Goal: Task Accomplishment & Management: Use online tool/utility

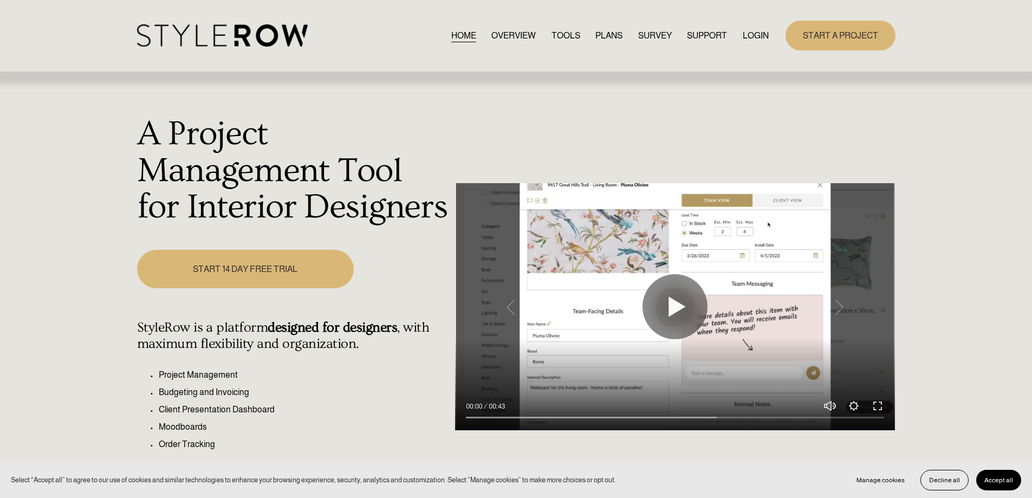
click at [813, 44] on link "START A PROJECT" at bounding box center [841, 36] width 110 height 30
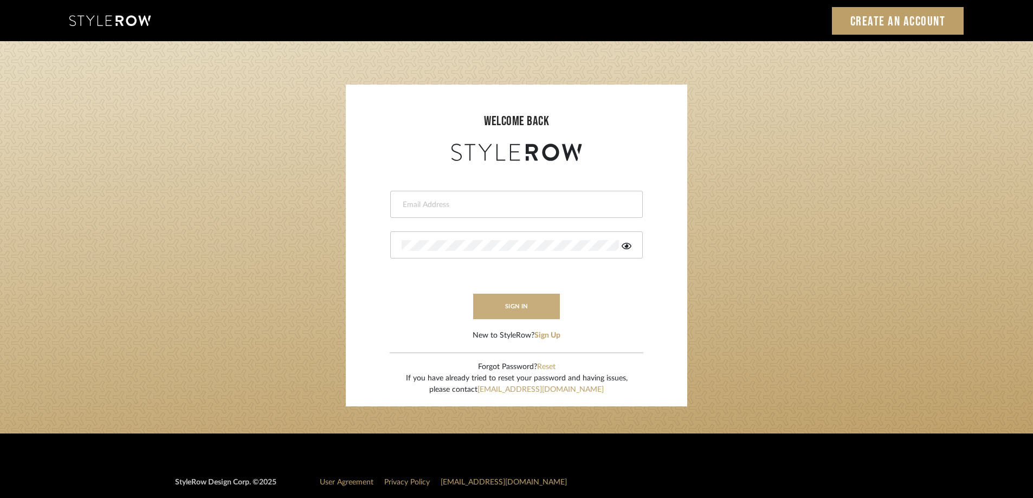
type input "STEWART@PERLALICHI.COM"
click at [536, 299] on button "sign in" at bounding box center [516, 306] width 87 height 25
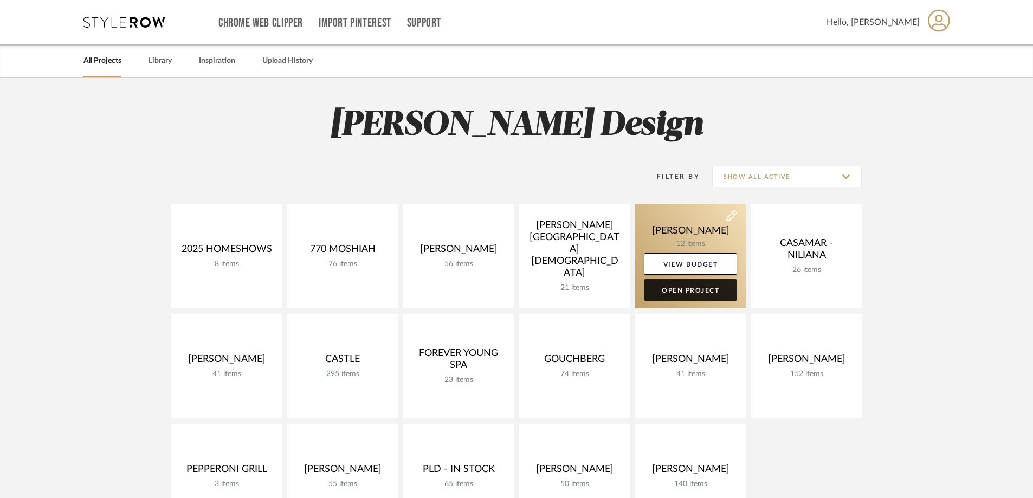
click at [670, 293] on link "Open Project" at bounding box center [690, 290] width 93 height 22
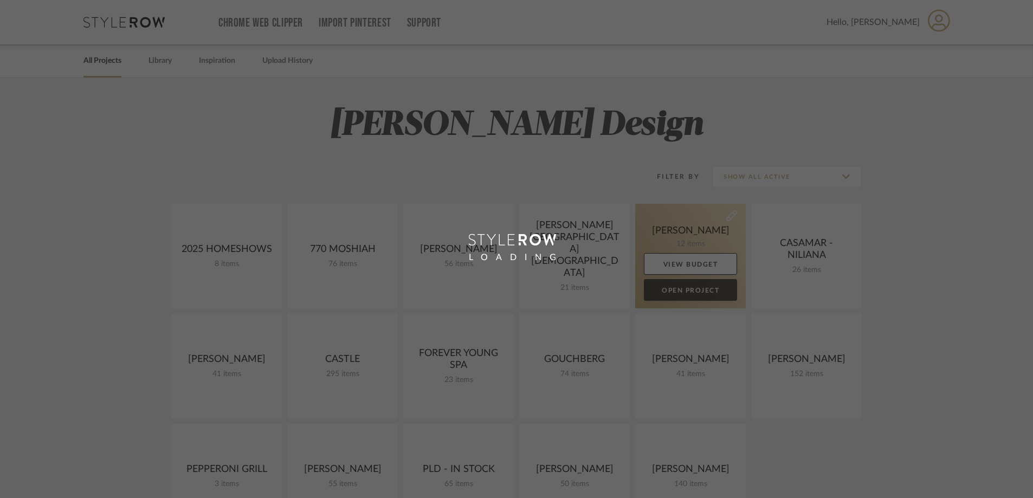
click at [670, 293] on div "Chrome Web Clipper Import Pinterest Support All Projects Library Inspiration Up…" at bounding box center [516, 439] width 1033 height 878
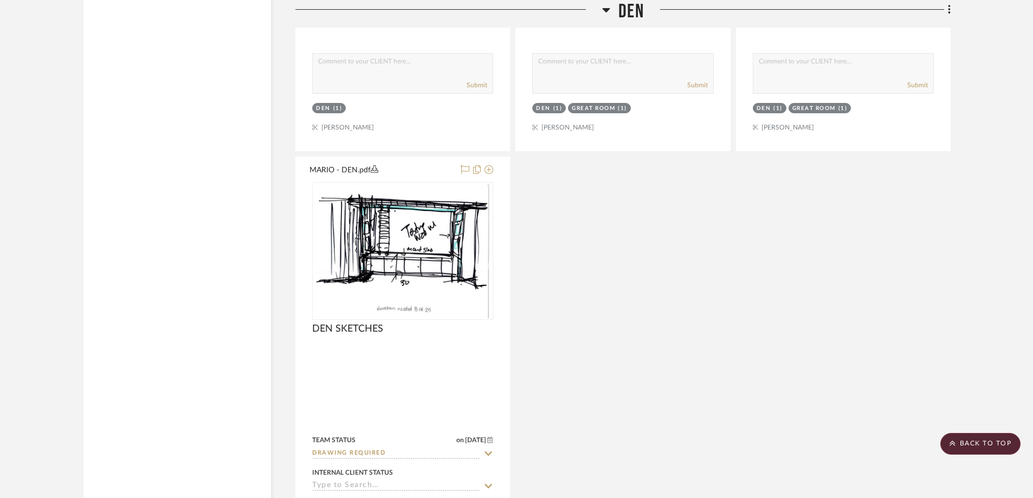
scroll to position [2659, 0]
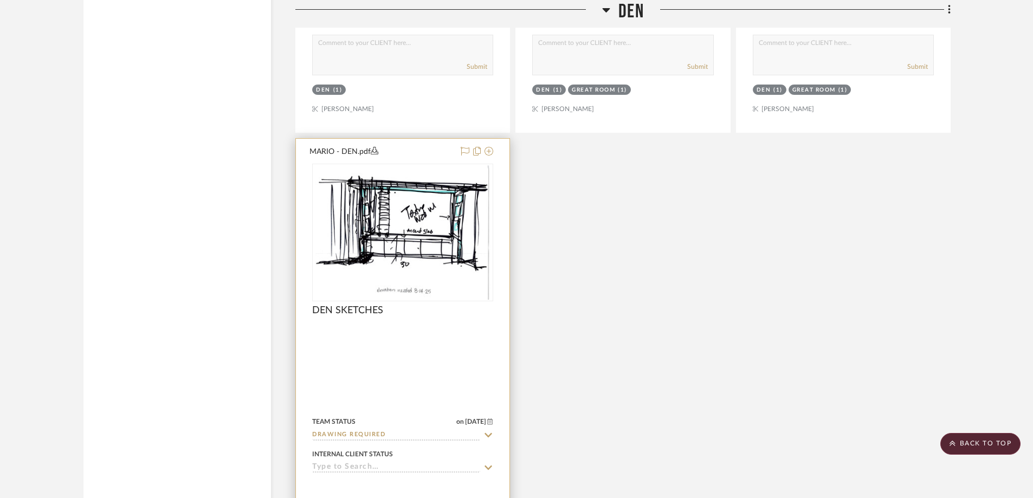
click at [432, 228] on img "0" at bounding box center [403, 232] width 176 height 135
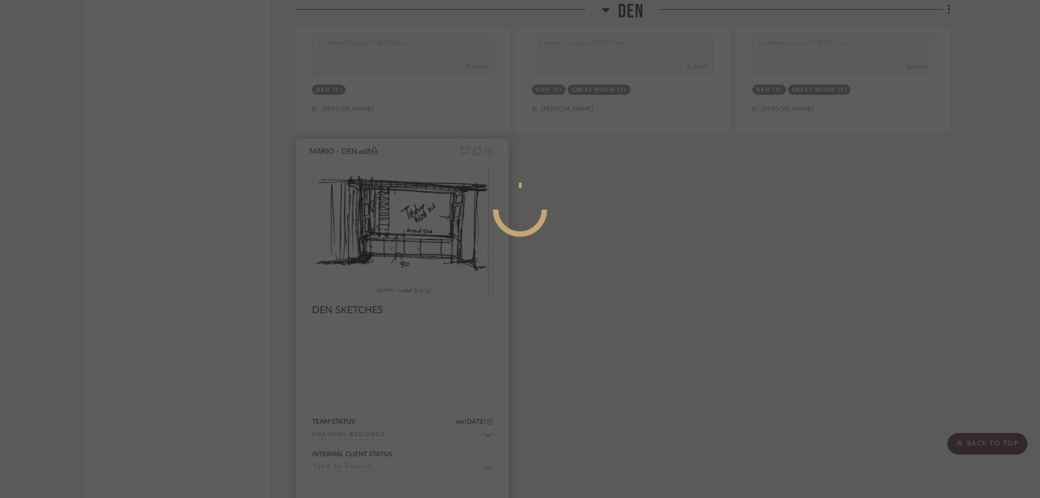
click at [432, 228] on div at bounding box center [520, 249] width 1040 height 498
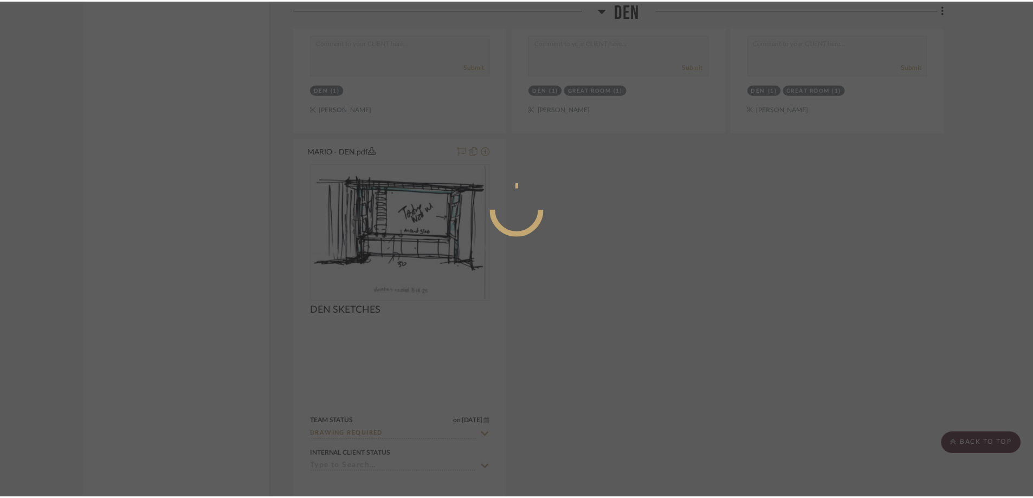
scroll to position [2659, 0]
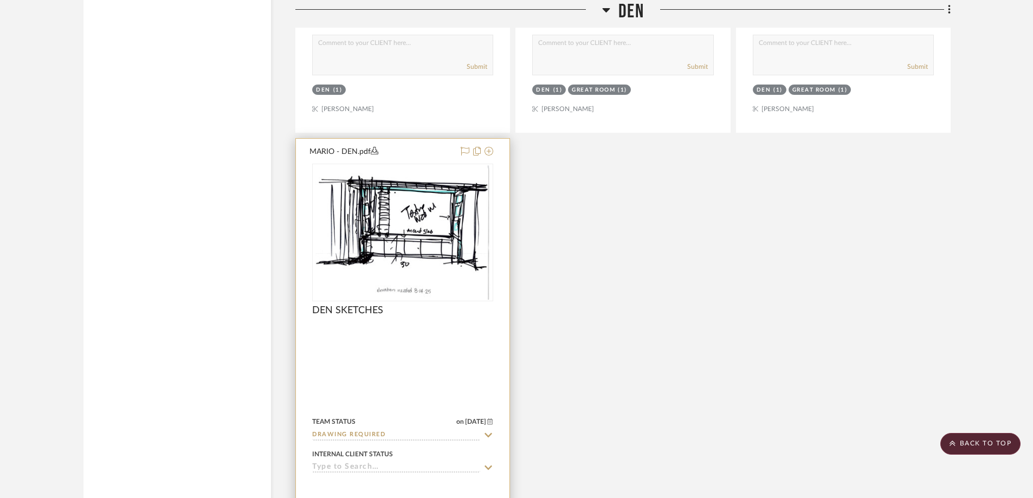
click at [431, 229] on img "0" at bounding box center [403, 232] width 176 height 135
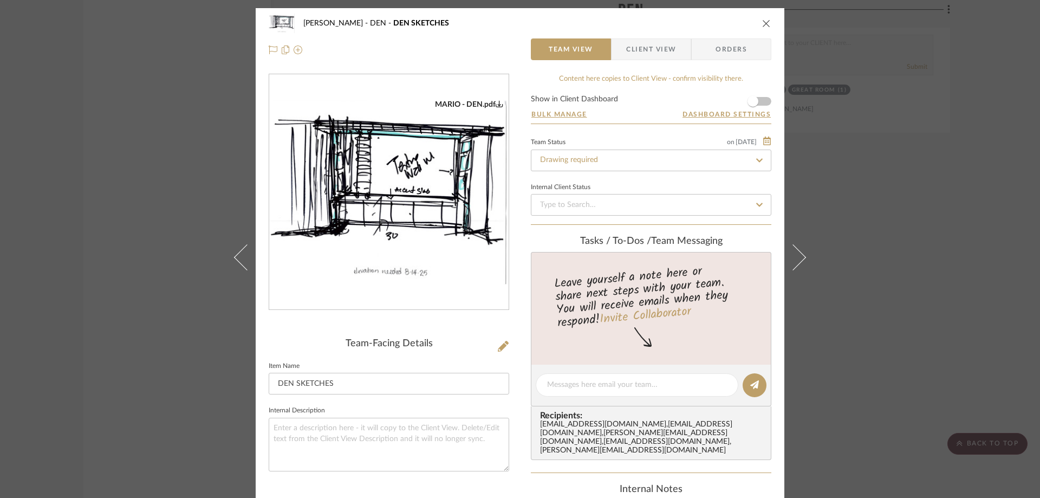
click at [680, 241] on div "Tasks / To-Dos / team Messaging" at bounding box center [651, 242] width 241 height 12
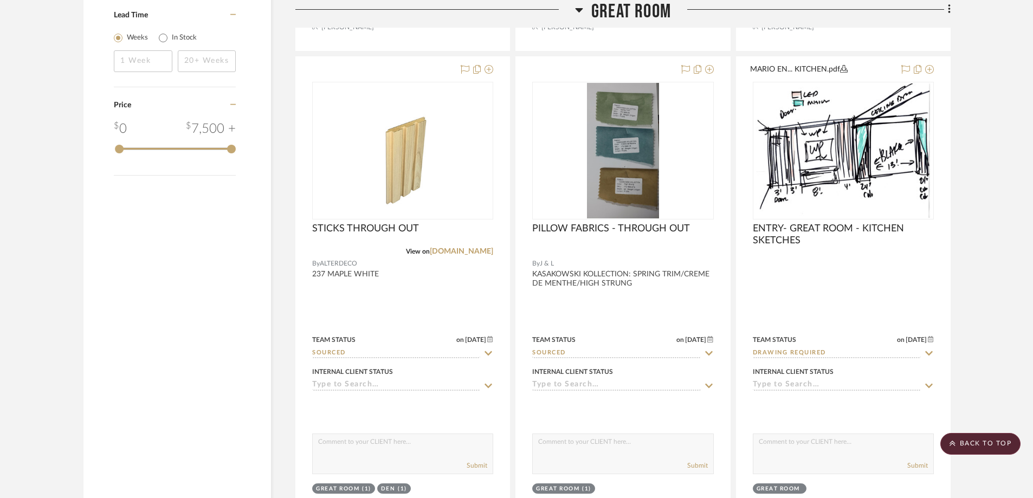
scroll to position [1174, 0]
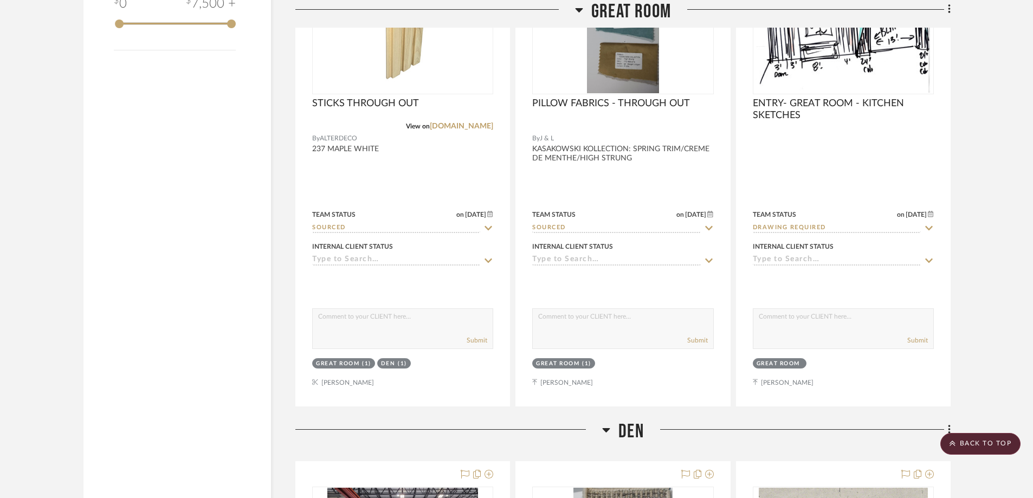
drag, startPoint x: 27, startPoint y: 236, endPoint x: 31, endPoint y: 292, distance: 55.5
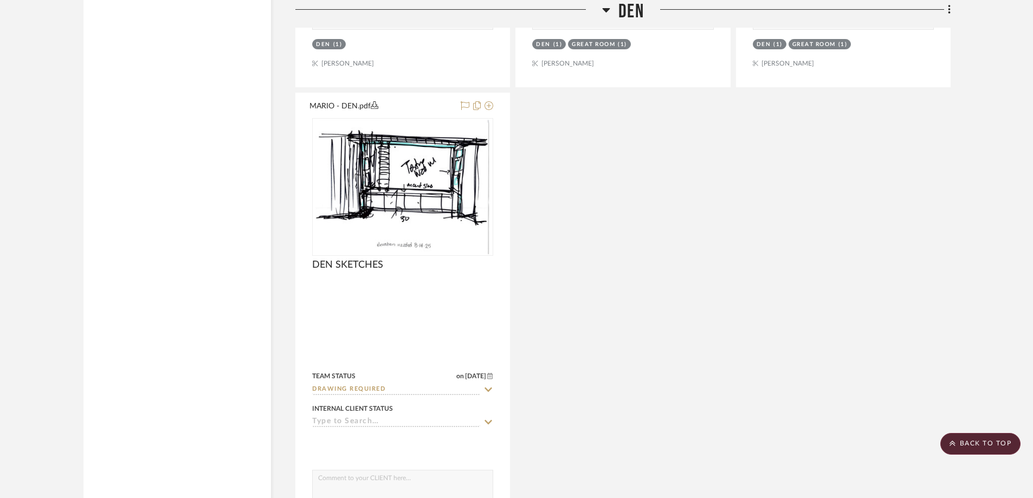
scroll to position [2672, 0]
